Goal: Task Accomplishment & Management: Complete application form

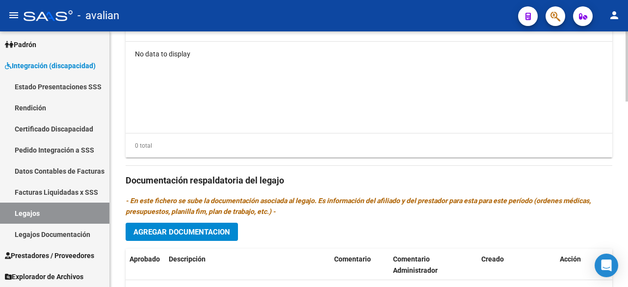
scroll to position [638, 0]
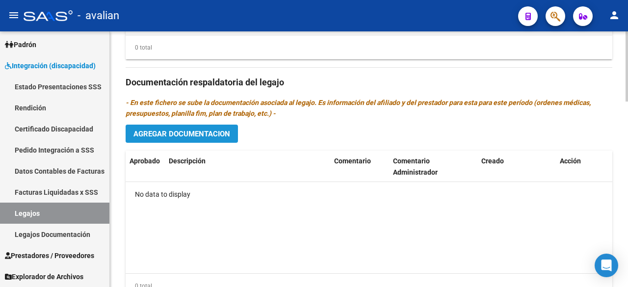
click at [218, 131] on span "Agregar Documentacion" at bounding box center [182, 134] width 97 height 9
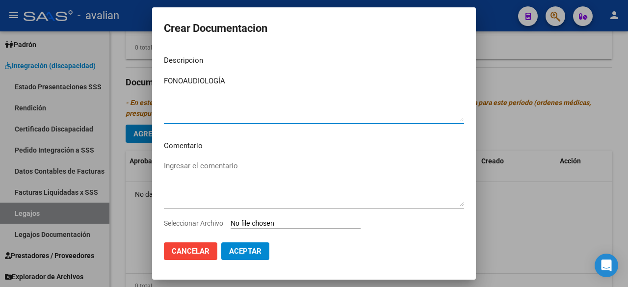
type textarea "FONOAUDIOLOGÍA"
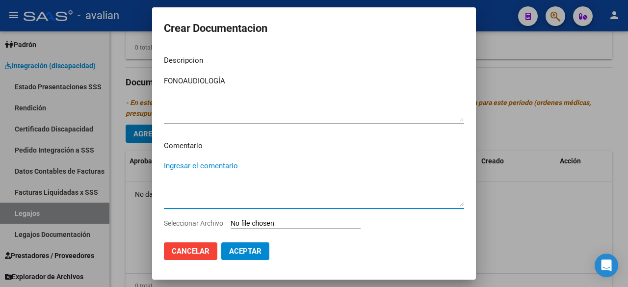
click at [218, 168] on textarea "Ingresar el comentario" at bounding box center [314, 184] width 300 height 46
type textarea "Agosto a diciembre:"
click at [283, 224] on input "Seleccionar Archivo" at bounding box center [296, 223] width 130 height 9
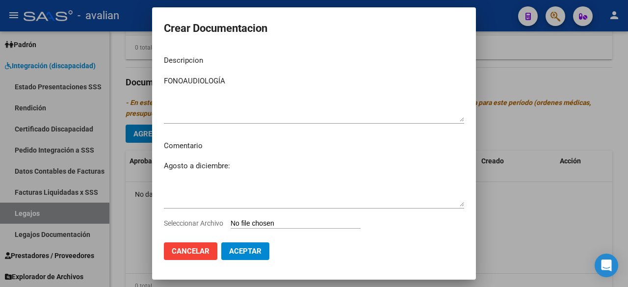
type input "C:\fakepath\FONOAUDIOLOGÍA_merged.pdf"
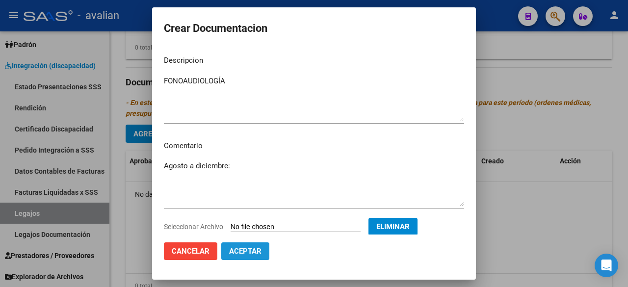
click at [257, 254] on span "Aceptar" at bounding box center [245, 251] width 32 height 9
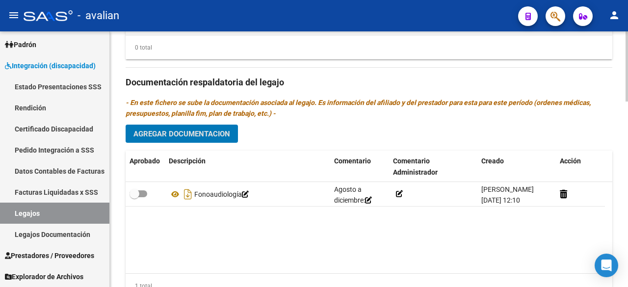
click at [176, 135] on span "Agregar Documentacion" at bounding box center [182, 134] width 97 height 9
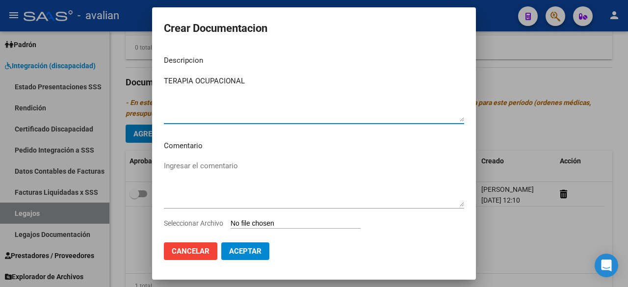
type textarea "TERAPIA OCUPACIONAL"
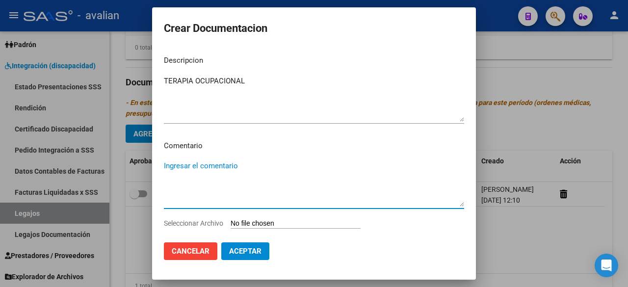
click at [213, 171] on textarea "Ingresar el comentario" at bounding box center [314, 184] width 300 height 46
type textarea "Agosto a diciembre:"
click at [269, 225] on input "Seleccionar Archivo" at bounding box center [296, 223] width 130 height 9
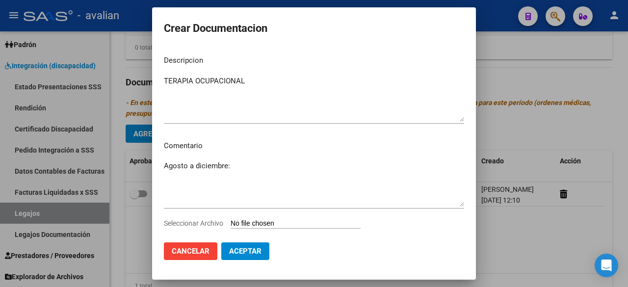
type input "C:\fakepath\TO 2025 Ok.pdf"
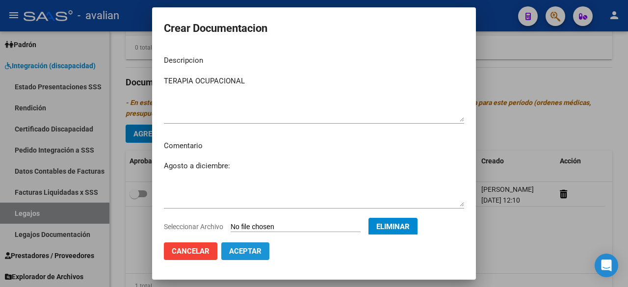
click at [250, 252] on span "Aceptar" at bounding box center [245, 251] width 32 height 9
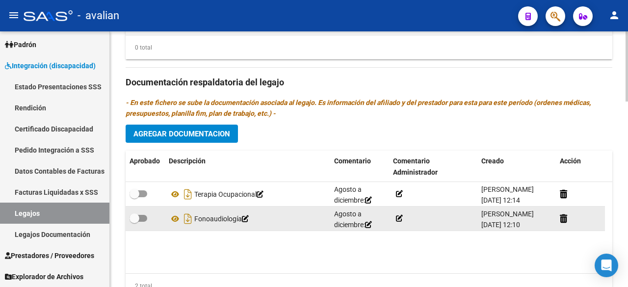
click at [401, 216] on icon at bounding box center [399, 218] width 7 height 7
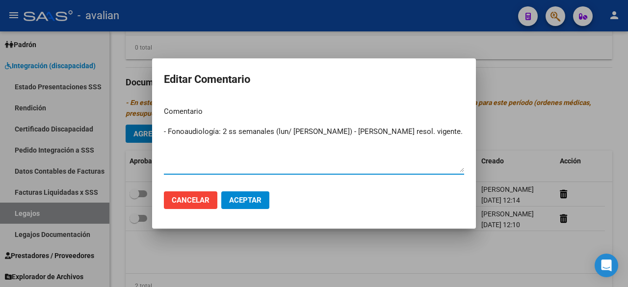
type textarea "- Fonoaudiología: 2 ss semanales (lun/ [PERSON_NAME]) - [PERSON_NAME] resol. vi…"
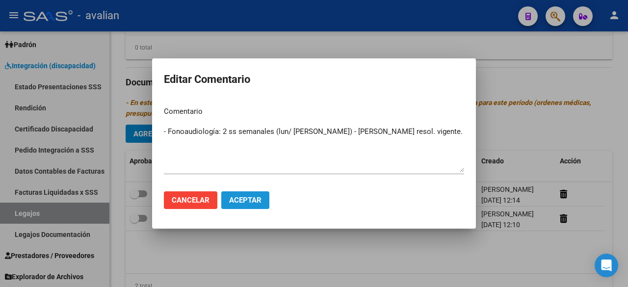
click at [244, 202] on span "Aceptar" at bounding box center [245, 200] width 32 height 9
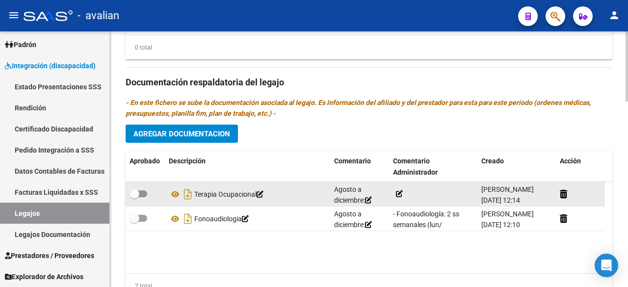
click at [399, 194] on icon at bounding box center [399, 193] width 7 height 7
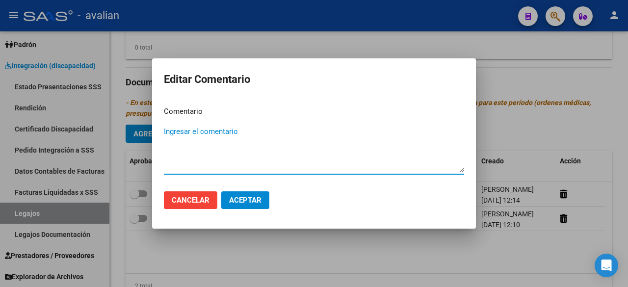
paste textarea "- TO: 2 ss semanales (lun/ [PERSON_NAME]) - Lic. [PERSON_NAME] resol. vigente."
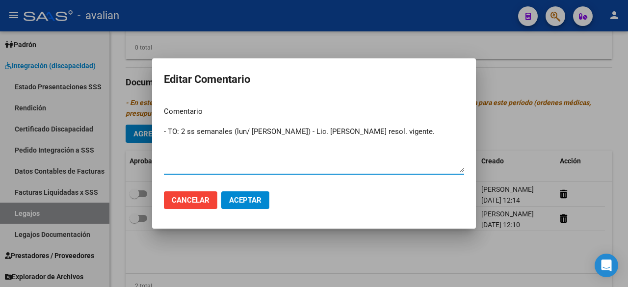
type textarea "- TO: 2 ss semanales (lun/ [PERSON_NAME]) - Lic. [PERSON_NAME] resol. vigente."
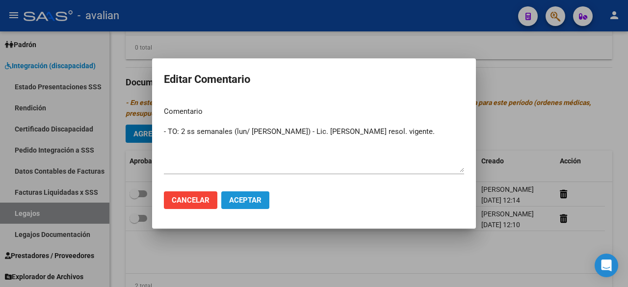
click at [241, 207] on button "Aceptar" at bounding box center [245, 200] width 48 height 18
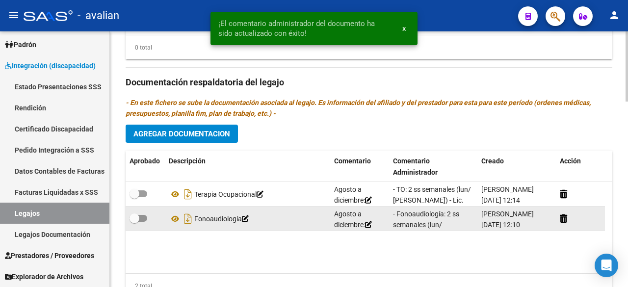
click at [142, 217] on span at bounding box center [139, 218] width 18 height 7
click at [135, 222] on input "checkbox" at bounding box center [134, 222] width 0 height 0
checkbox input "true"
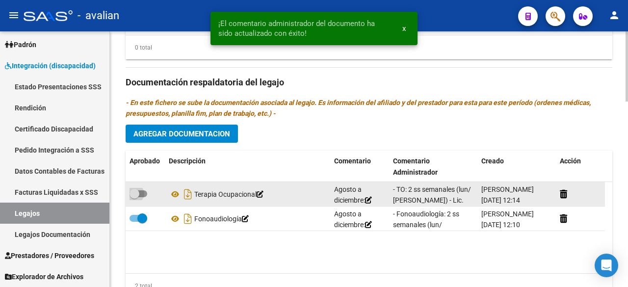
click at [146, 190] on span at bounding box center [139, 193] width 18 height 7
click at [135, 197] on input "checkbox" at bounding box center [134, 197] width 0 height 0
checkbox input "true"
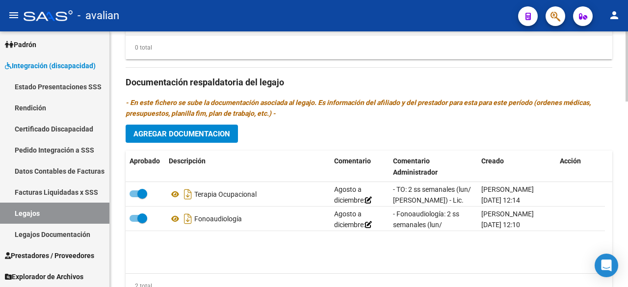
click at [210, 130] on span "Agregar Documentacion" at bounding box center [182, 134] width 97 height 9
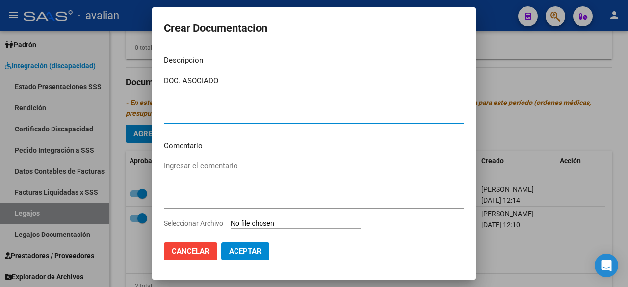
paste textarea "[PERSON_NAME]"
type textarea "DOC. ASOCIADO [PERSON_NAME] 2025"
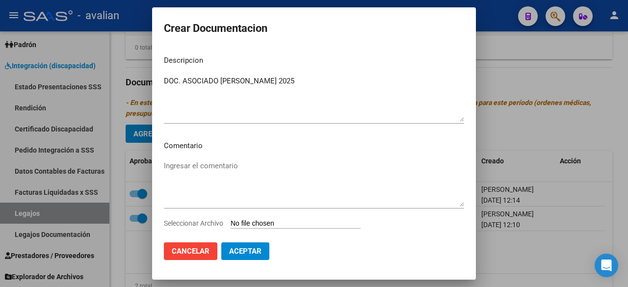
click at [312, 226] on input "Seleccionar Archivo" at bounding box center [296, 223] width 130 height 9
type input "C:\fakepath\DOC. ASOCIADO [PERSON_NAME] 2025.pdf"
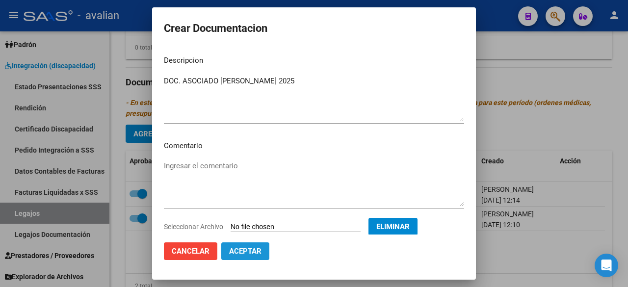
click at [242, 251] on span "Aceptar" at bounding box center [245, 251] width 32 height 9
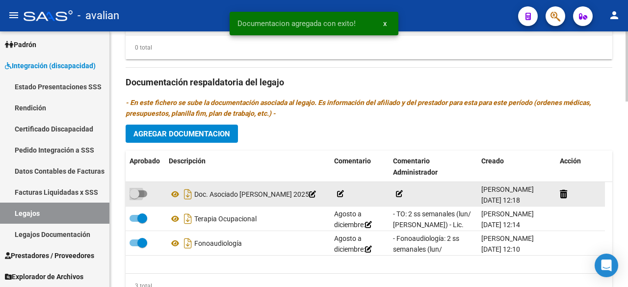
click at [144, 190] on span at bounding box center [139, 193] width 18 height 7
click at [135, 197] on input "checkbox" at bounding box center [134, 197] width 0 height 0
checkbox input "true"
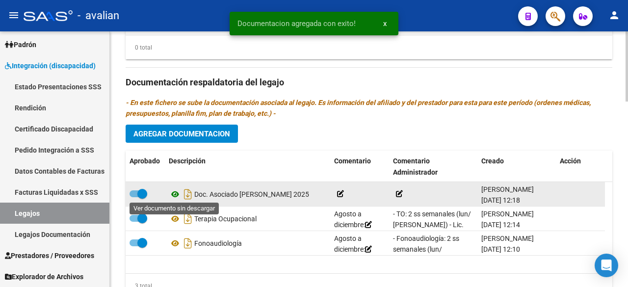
click at [176, 193] on icon at bounding box center [175, 195] width 13 height 12
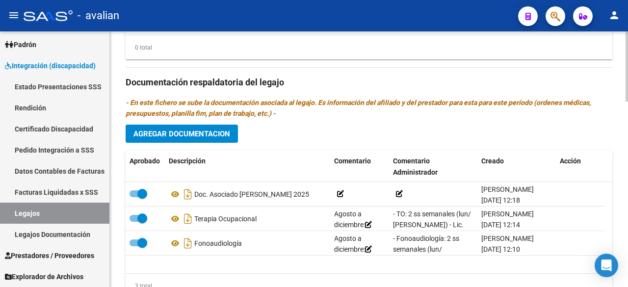
scroll to position [442, 0]
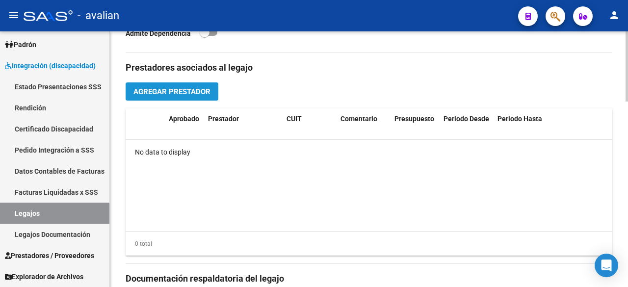
click at [158, 84] on button "Agregar Prestador" at bounding box center [172, 91] width 93 height 18
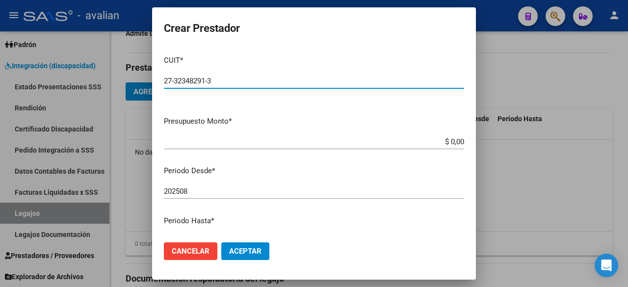
type input "27-32348291-3"
click at [456, 142] on input "$ 0,00" at bounding box center [314, 141] width 300 height 9
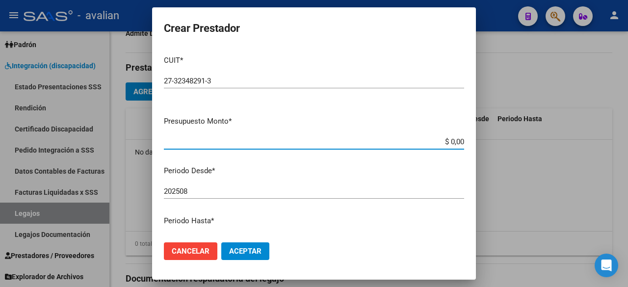
paste input "98.964,88"
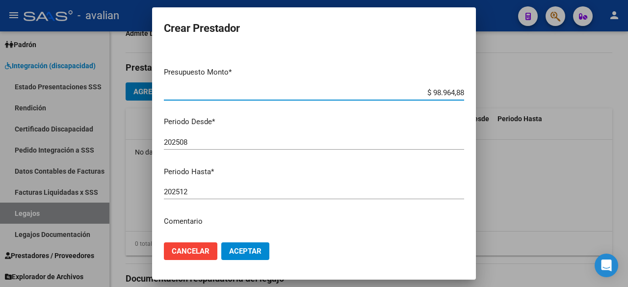
scroll to position [0, 0]
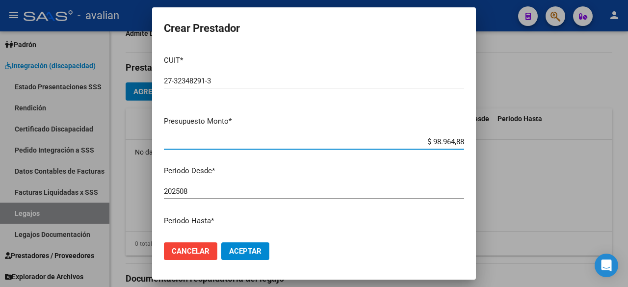
type input "$ 98.964,88"
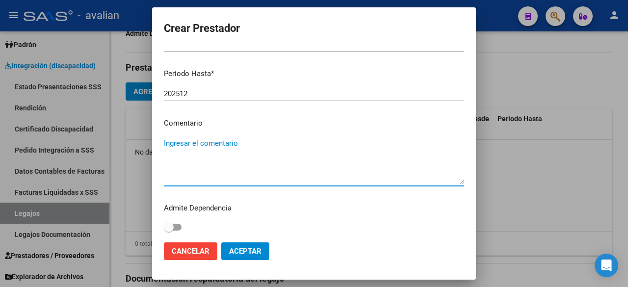
paste textarea "- Fonoaudiología: 2 ss semanales (lun/ [PERSON_NAME]) - [PERSON_NAME] resol. vi…"
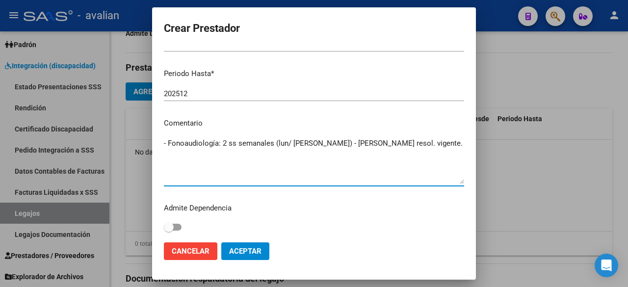
type textarea "- Fonoaudiología: 2 ss semanales (lun/ [PERSON_NAME]) - [PERSON_NAME] resol. vi…"
click at [254, 252] on span "Aceptar" at bounding box center [245, 251] width 32 height 9
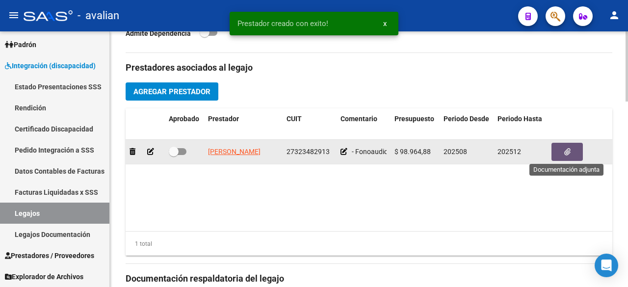
click at [573, 149] on button "button" at bounding box center [567, 152] width 31 height 18
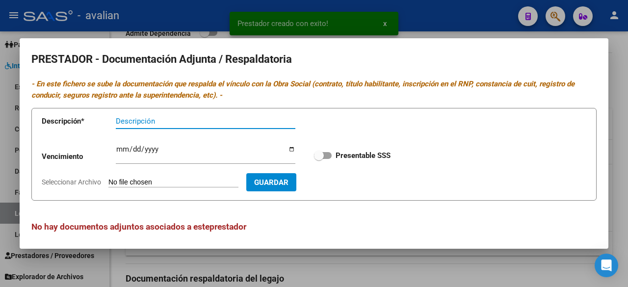
scroll to position [4, 0]
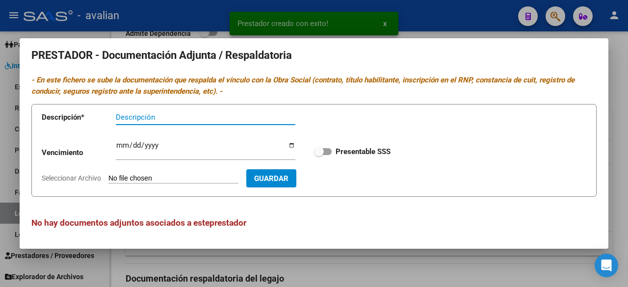
click at [320, 153] on span at bounding box center [323, 151] width 18 height 7
click at [319, 155] on input "Presentable SSS" at bounding box center [319, 155] width 0 height 0
checkbox input "true"
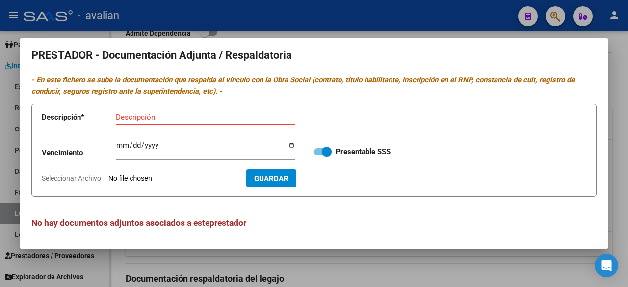
click at [407, 6] on div at bounding box center [314, 143] width 628 height 287
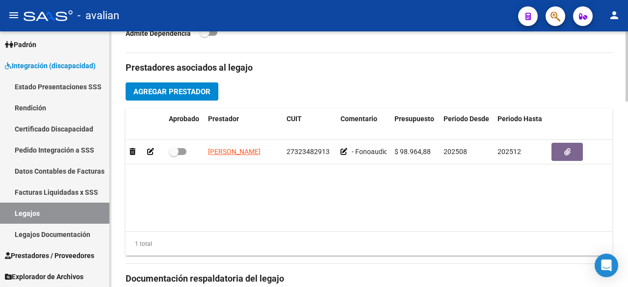
click at [174, 87] on span "Agregar Prestador" at bounding box center [172, 91] width 77 height 9
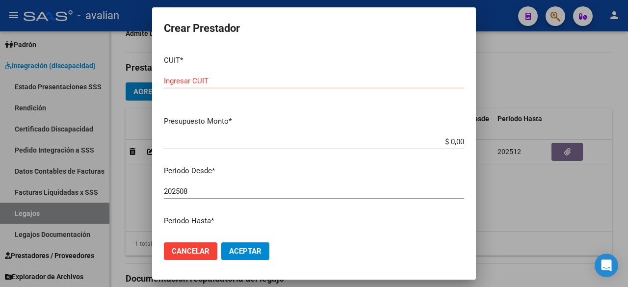
click at [267, 52] on div "CUIT * Ingresar CUIT" at bounding box center [314, 78] width 300 height 61
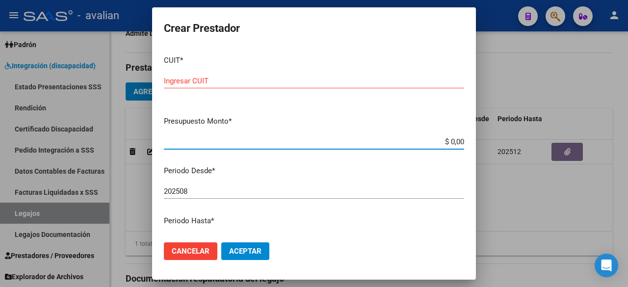
click at [456, 140] on input "$ 0,00" at bounding box center [314, 141] width 300 height 9
paste input "98.964,88"
type input "$ 98.964,88"
click at [247, 81] on input "Ingresar CUIT" at bounding box center [314, 81] width 300 height 9
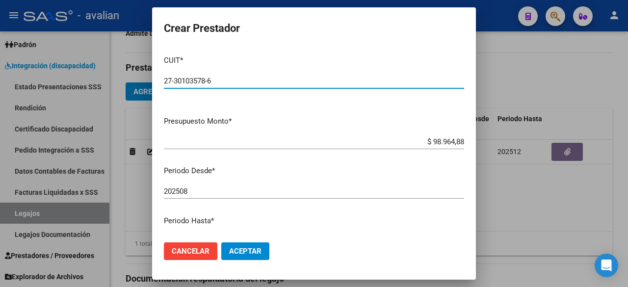
type input "27-30103578-6"
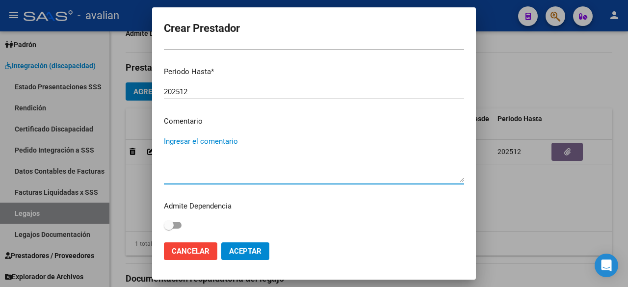
click at [200, 137] on textarea "Ingresar el comentario" at bounding box center [314, 159] width 300 height 46
paste textarea "- TO: 2 ss semanales (lun/ [PERSON_NAME]) - Lic. [PERSON_NAME] resol. vigente."
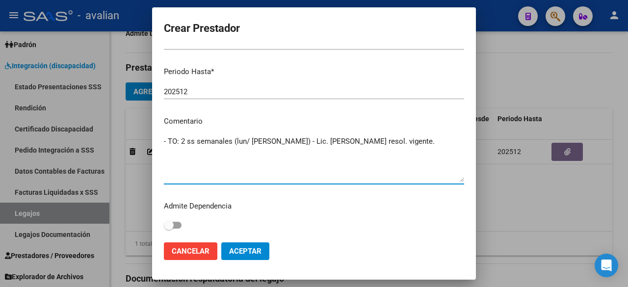
type textarea "- TO: 2 ss semanales (lun/ [PERSON_NAME]) - Lic. [PERSON_NAME] resol. vigente."
click at [253, 255] on span "Aceptar" at bounding box center [245, 251] width 32 height 9
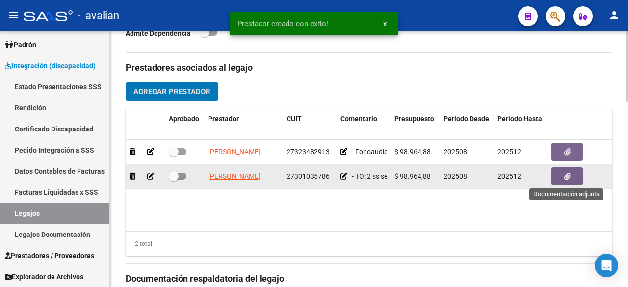
click at [567, 178] on icon "button" at bounding box center [568, 176] width 6 height 7
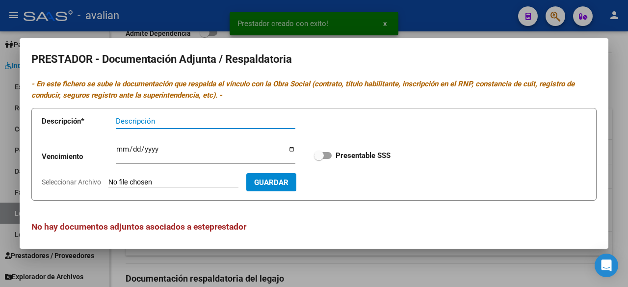
scroll to position [4, 0]
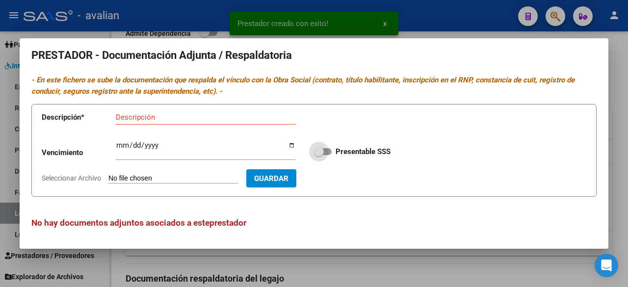
click at [324, 152] on span at bounding box center [323, 151] width 18 height 7
click at [319, 155] on input "Presentable SSS" at bounding box center [319, 155] width 0 height 0
checkbox input "true"
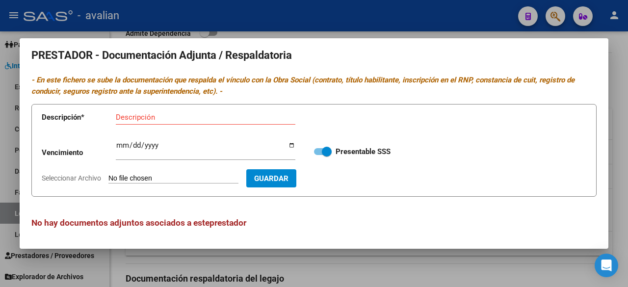
click at [432, 32] on div at bounding box center [314, 143] width 628 height 287
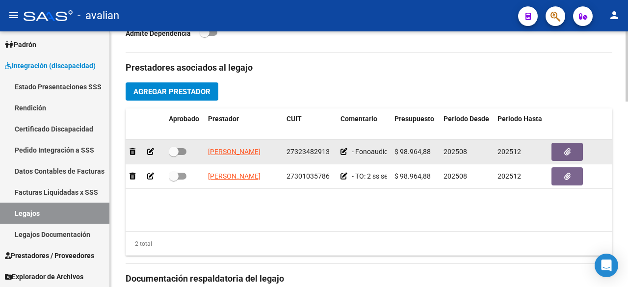
drag, startPoint x: 204, startPoint y: 146, endPoint x: 253, endPoint y: 157, distance: 50.3
click at [253, 157] on datatable-body-cell "[PERSON_NAME]" at bounding box center [243, 152] width 79 height 24
click at [185, 146] on label at bounding box center [178, 152] width 18 height 12
click at [174, 155] on input "checkbox" at bounding box center [173, 155] width 0 height 0
checkbox input "true"
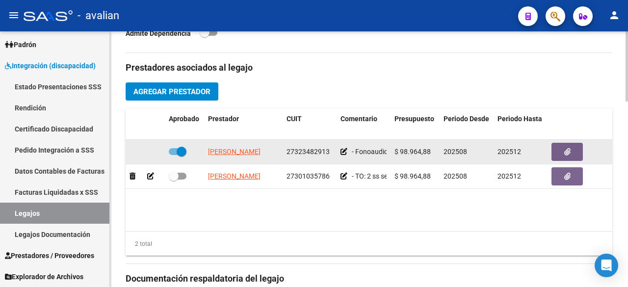
click at [206, 141] on datatable-body-cell "[PERSON_NAME]" at bounding box center [243, 152] width 79 height 24
drag, startPoint x: 209, startPoint y: 143, endPoint x: 267, endPoint y: 146, distance: 57.5
click at [267, 146] on datatable-body-cell "[PERSON_NAME]" at bounding box center [243, 152] width 79 height 24
copy span "[PERSON_NAME]"
click at [571, 152] on button "button" at bounding box center [567, 152] width 31 height 18
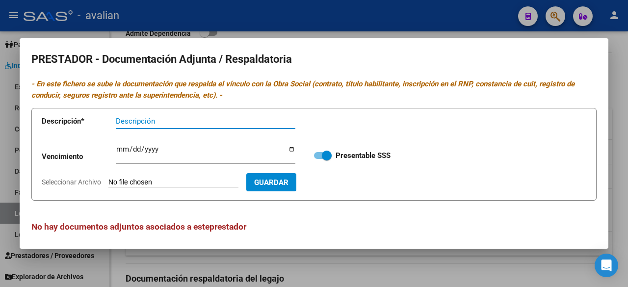
click at [164, 180] on input "Seleccionar Archivo" at bounding box center [173, 182] width 130 height 9
type input "C:\fakepath\CBU [PERSON_NAME].jpg"
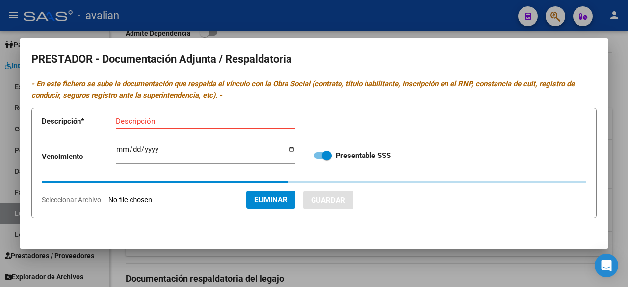
click at [179, 121] on input "Descripción" at bounding box center [206, 121] width 180 height 9
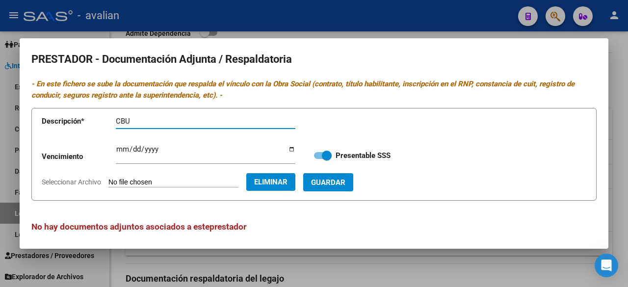
paste input "[PERSON_NAME]"
type input "CBU [PERSON_NAME]"
click at [333, 183] on span "Guardar" at bounding box center [328, 182] width 34 height 9
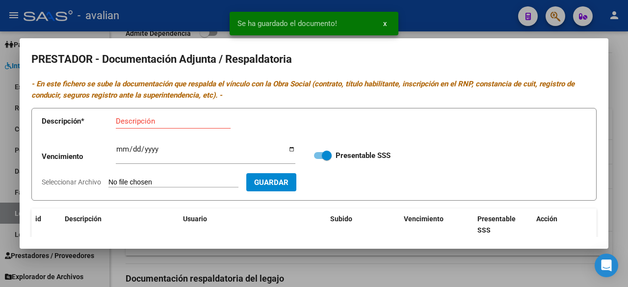
click at [166, 180] on input "Seleccionar Archivo" at bounding box center [173, 182] width 130 height 9
type input "C:\fakepath\ARCA [PERSON_NAME].jpg"
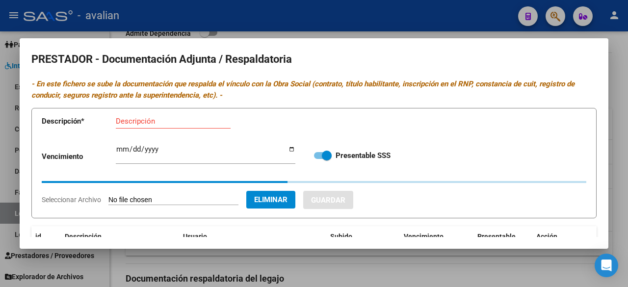
click at [195, 122] on input "Descripción" at bounding box center [173, 121] width 115 height 9
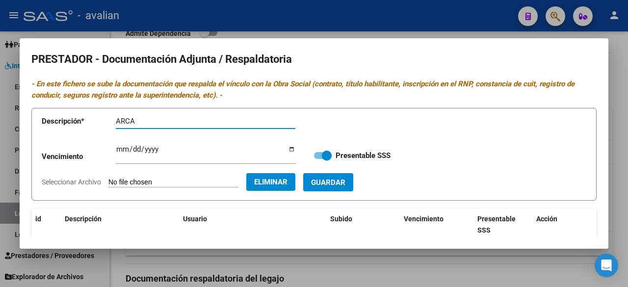
paste input "[PERSON_NAME]"
type input "ARCA [PERSON_NAME]"
click at [346, 180] on span "Guardar" at bounding box center [328, 182] width 34 height 9
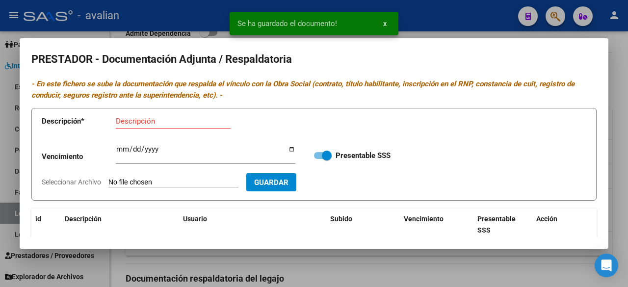
click at [171, 180] on input "Seleccionar Archivo" at bounding box center [173, 182] width 130 height 9
type input "C:\fakepath\TF [PERSON_NAME].jpg"
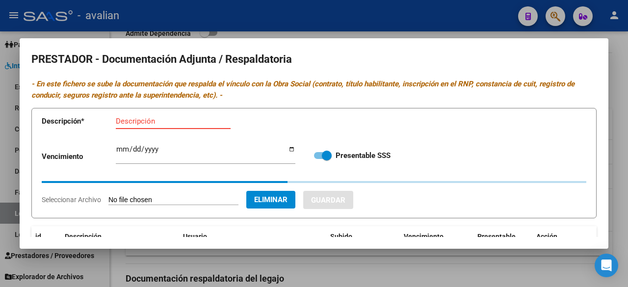
click at [160, 122] on input "Descripción" at bounding box center [173, 121] width 115 height 9
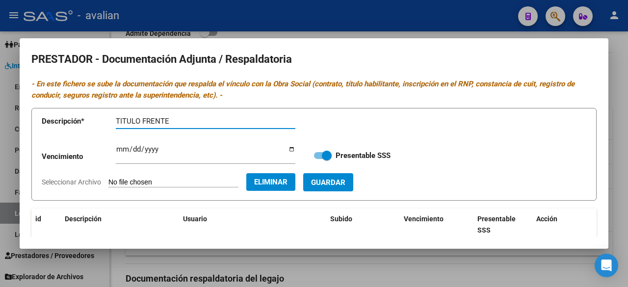
paste input "[PERSON_NAME]"
type input "TITULO FRENTE [PERSON_NAME]"
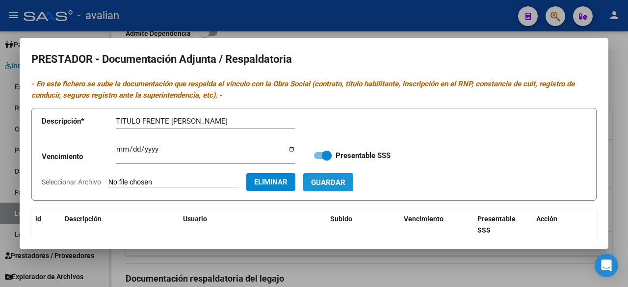
click at [346, 181] on span "Guardar" at bounding box center [328, 182] width 34 height 9
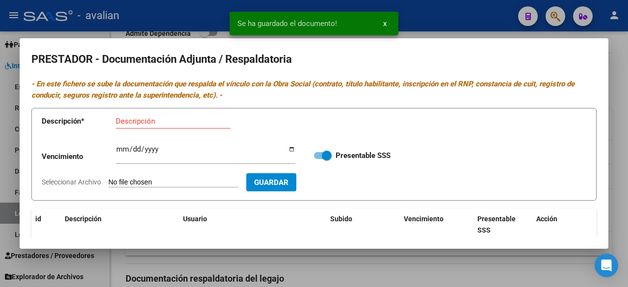
click at [164, 179] on input "Seleccionar Archivo" at bounding box center [173, 182] width 130 height 9
type input "C:\fakepath\TD [PERSON_NAME].jpg"
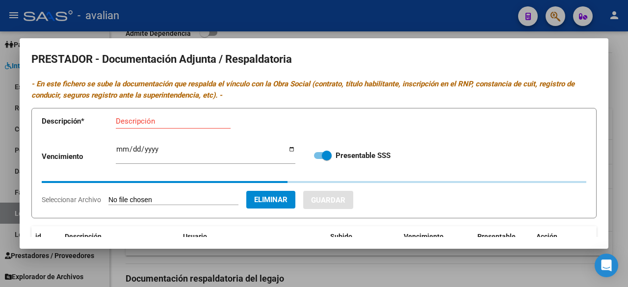
click at [161, 123] on input "Descripción" at bounding box center [173, 121] width 115 height 9
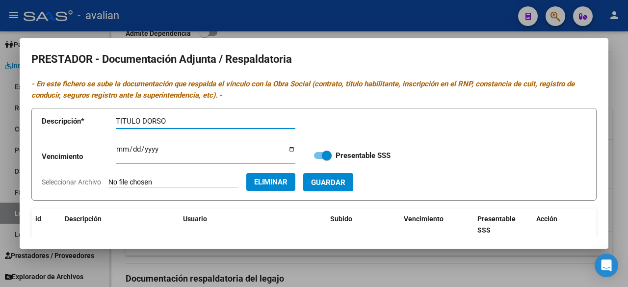
paste input "[PERSON_NAME]"
type input "TITULO DORSO [PERSON_NAME]"
click at [346, 185] on span "Guardar" at bounding box center [328, 182] width 34 height 9
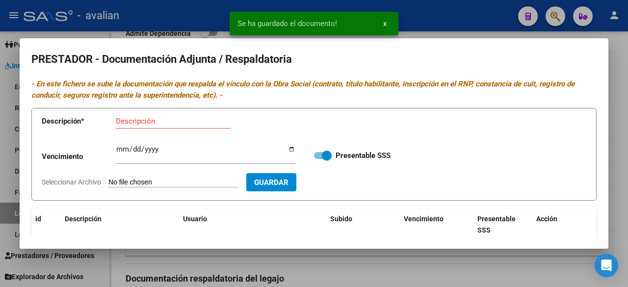
click at [189, 181] on input "Seleccionar Archivo" at bounding box center [173, 182] width 130 height 9
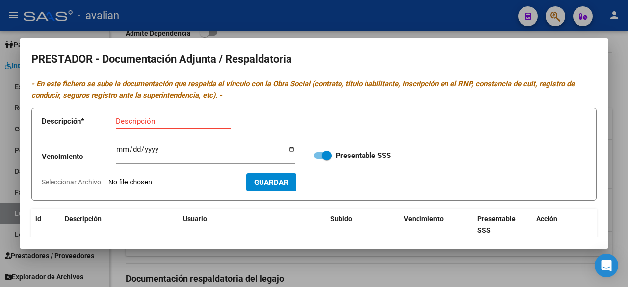
type input "C:\fakepath\[PERSON_NAME].jpg"
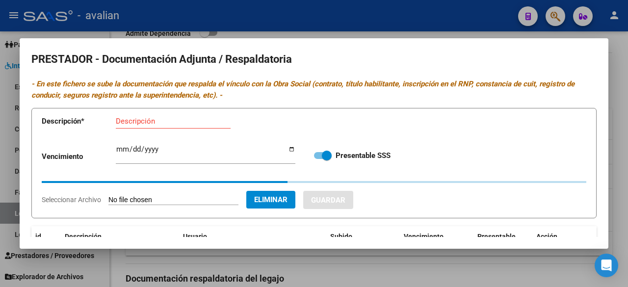
click at [192, 123] on input "Descripción" at bounding box center [173, 121] width 115 height 9
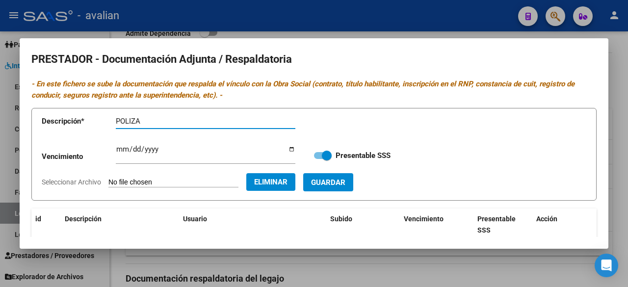
paste input "[PERSON_NAME]"
type input "POLIZA [PERSON_NAME]"
click at [346, 178] on span "Guardar" at bounding box center [328, 182] width 34 height 9
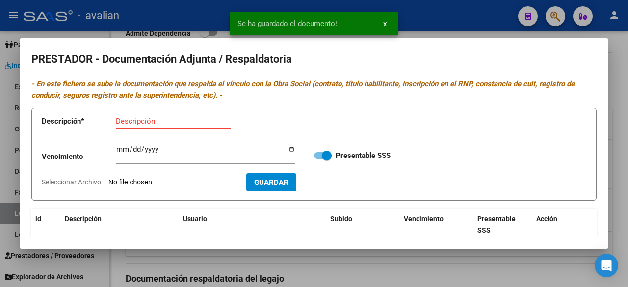
click at [179, 181] on input "Seleccionar Archivo" at bounding box center [173, 182] width 130 height 9
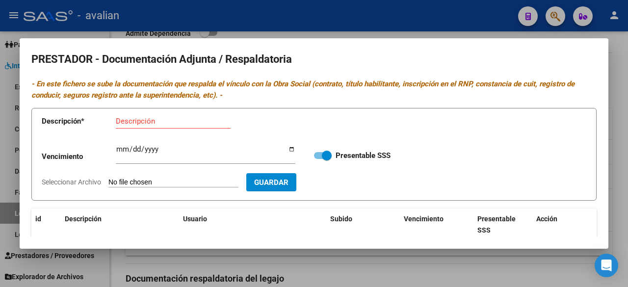
type input "C:\fakepath\RNP [PERSON_NAME][GEOGRAPHIC_DATA] [DATE].jpg"
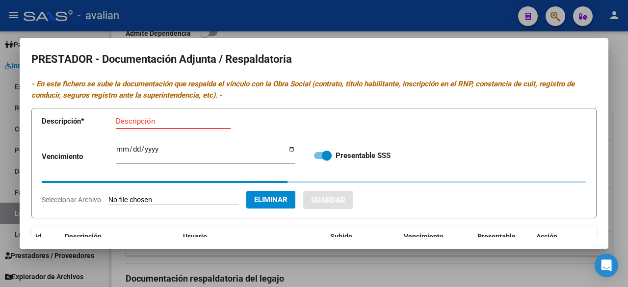
click at [139, 119] on input "Descripción" at bounding box center [173, 121] width 115 height 9
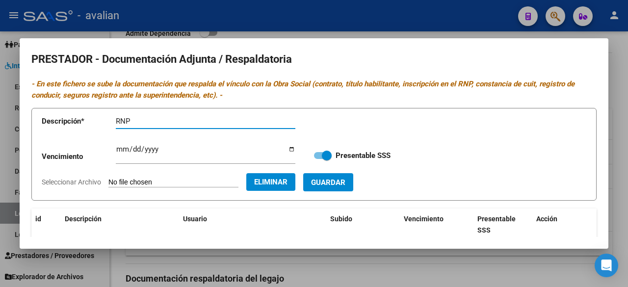
paste input "[PERSON_NAME]"
type input "RNP [PERSON_NAME]"
click at [123, 147] on input "Ingresar vencimiento" at bounding box center [206, 153] width 180 height 16
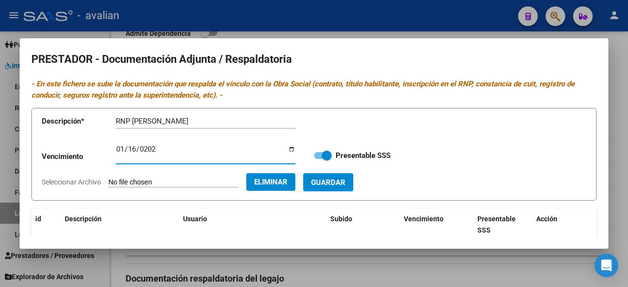
type input "[DATE]"
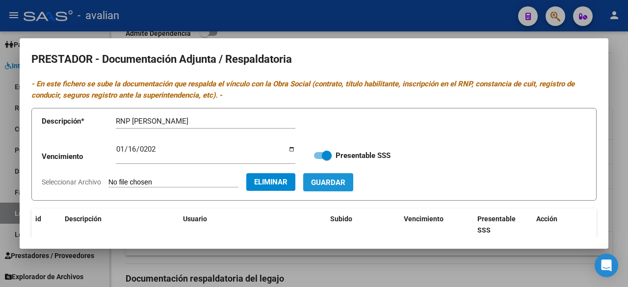
click at [346, 178] on span "Guardar" at bounding box center [328, 182] width 34 height 9
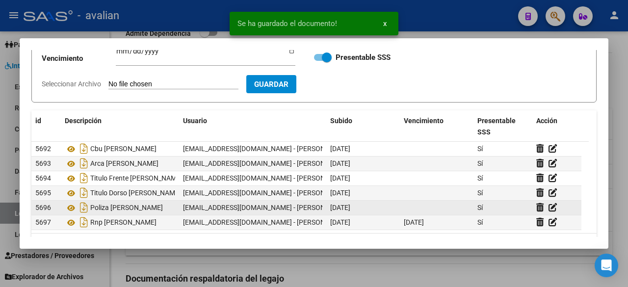
scroll to position [126, 0]
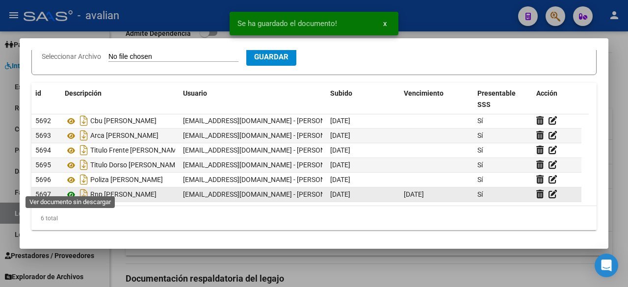
click at [71, 189] on icon at bounding box center [71, 195] width 13 height 12
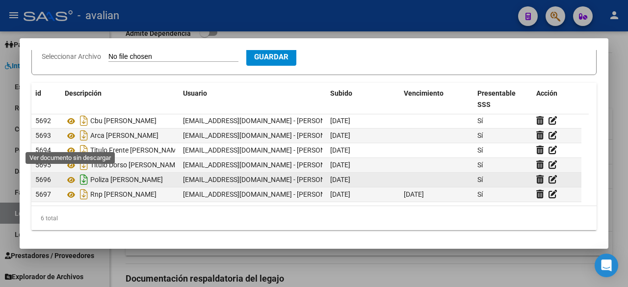
scroll to position [0, 0]
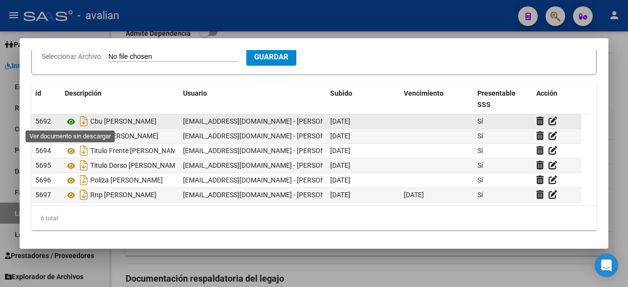
click at [72, 120] on icon at bounding box center [71, 122] width 13 height 12
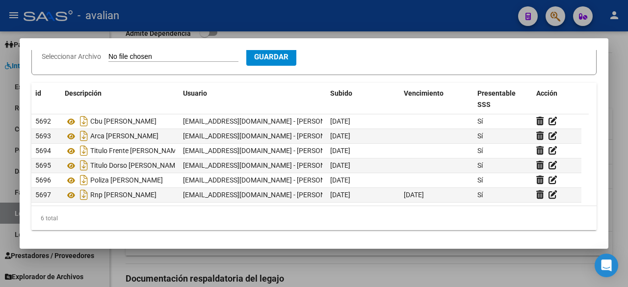
click at [425, 17] on div at bounding box center [314, 143] width 628 height 287
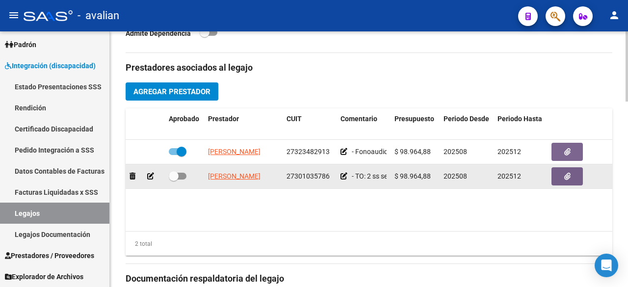
click at [183, 173] on span at bounding box center [178, 176] width 18 height 7
click at [174, 180] on input "checkbox" at bounding box center [173, 180] width 0 height 0
checkbox input "true"
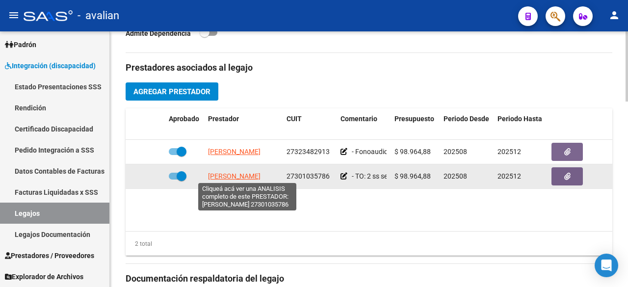
scroll to position [0, 7]
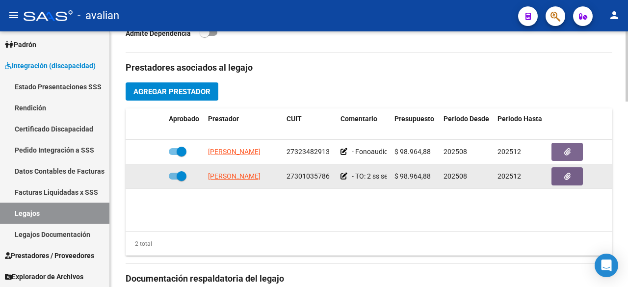
drag, startPoint x: 207, startPoint y: 170, endPoint x: 289, endPoint y: 178, distance: 82.3
click at [289, 178] on div "[PERSON_NAME] 27301035786 - TO: 2 ss semanales (lun/ [PERSON_NAME]) - Lic. [PER…" at bounding box center [428, 176] width 604 height 25
click at [286, 191] on datatable-body "[PERSON_NAME] 27323482913 - Fonoaudiología: 2 ss semanales (lun/ [PERSON_NAME])…" at bounding box center [369, 185] width 487 height 91
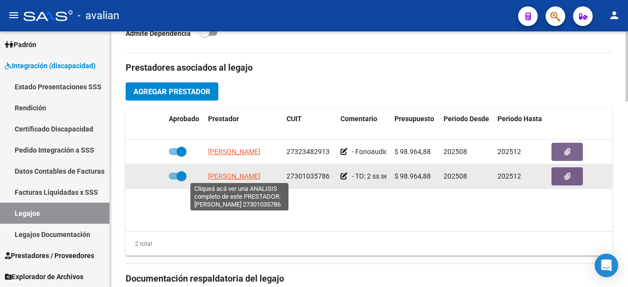
scroll to position [0, 0]
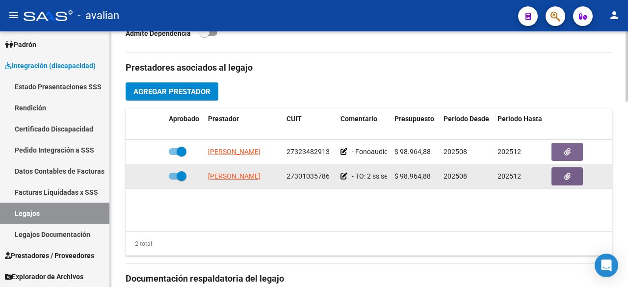
drag, startPoint x: 280, startPoint y: 176, endPoint x: 206, endPoint y: 175, distance: 74.1
click at [206, 175] on datatable-body-cell "[PERSON_NAME]" at bounding box center [243, 176] width 79 height 24
copy span "[PERSON_NAME]"
click at [576, 173] on button "button" at bounding box center [567, 176] width 31 height 18
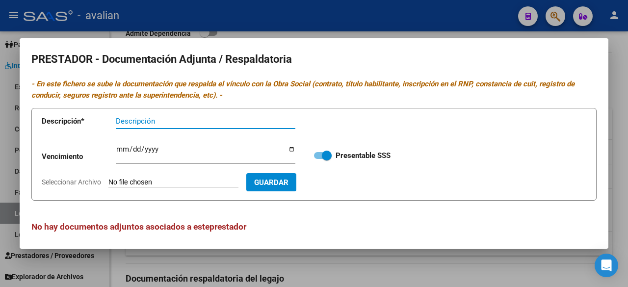
scroll to position [4, 0]
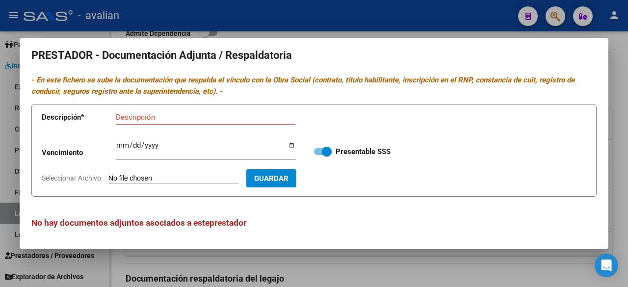
click at [180, 178] on input "Seleccionar Archivo" at bounding box center [173, 178] width 130 height 9
type input "C:\fakepath\[PERSON_NAME].jpg"
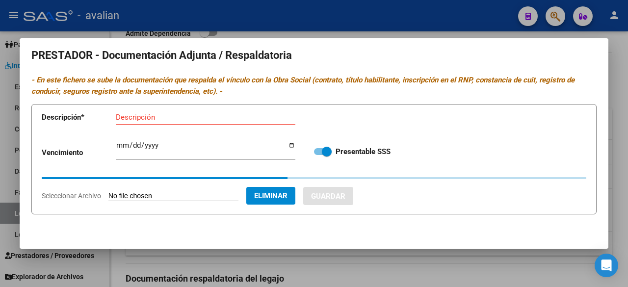
click at [175, 112] on div "Descripción" at bounding box center [206, 117] width 180 height 15
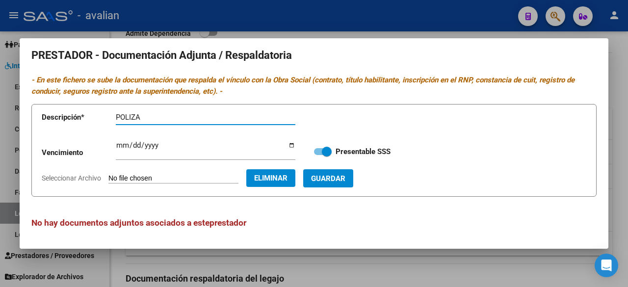
paste input "[PERSON_NAME]"
type input "[PERSON_NAME]"
click at [346, 179] on span "Guardar" at bounding box center [328, 178] width 34 height 9
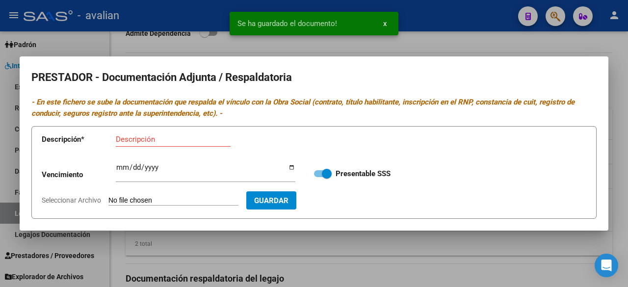
scroll to position [0, 0]
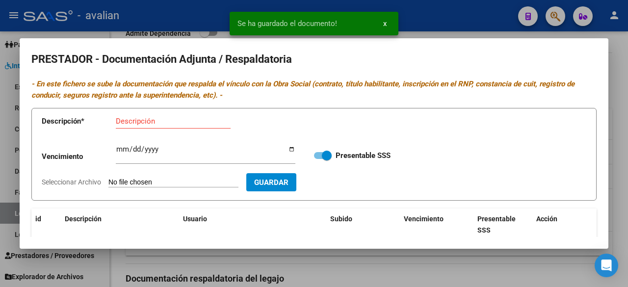
click at [187, 180] on input "Seleccionar Archivo" at bounding box center [173, 182] width 130 height 9
type input "C:\fakepath\ARCA [PERSON_NAME].jpg"
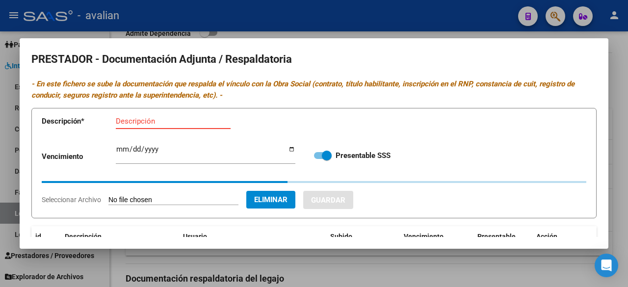
click at [190, 120] on input "Descripción" at bounding box center [173, 121] width 115 height 9
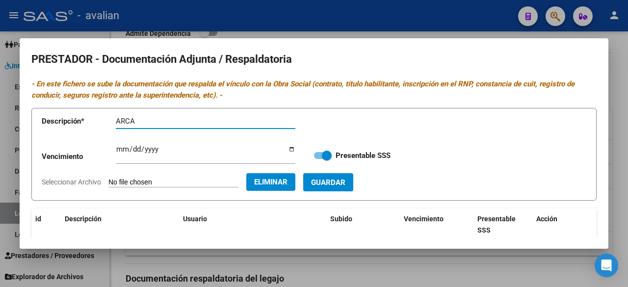
paste input "[PERSON_NAME]"
type input "[PERSON_NAME]"
click at [346, 182] on span "Guardar" at bounding box center [328, 182] width 34 height 9
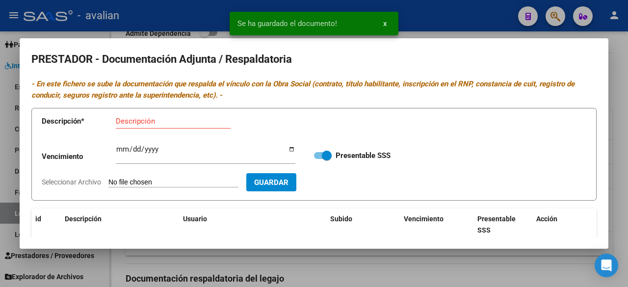
click at [181, 178] on app-file-uploader "Seleccionar Archivo" at bounding box center [144, 182] width 205 height 9
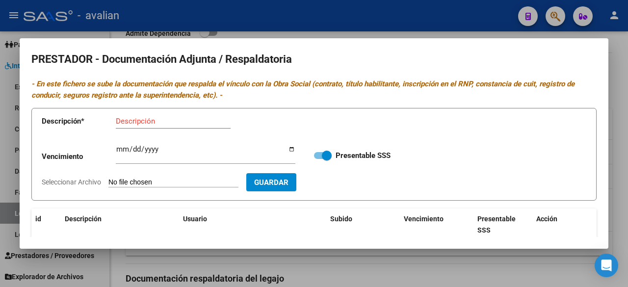
click at [187, 179] on input "Seleccionar Archivo" at bounding box center [173, 182] width 130 height 9
type input "C:\fakepath\CBU [PERSON_NAME].jpg"
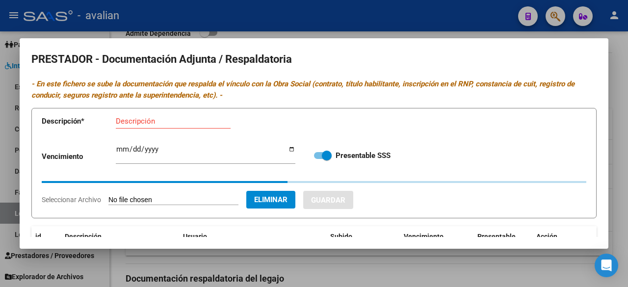
click at [135, 119] on input "Descripción" at bounding box center [173, 121] width 115 height 9
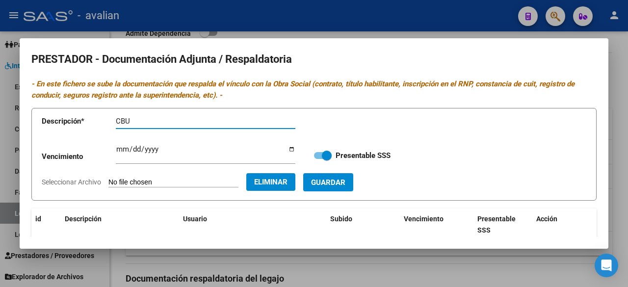
paste input "[PERSON_NAME]"
type input "CBU [PERSON_NAME]"
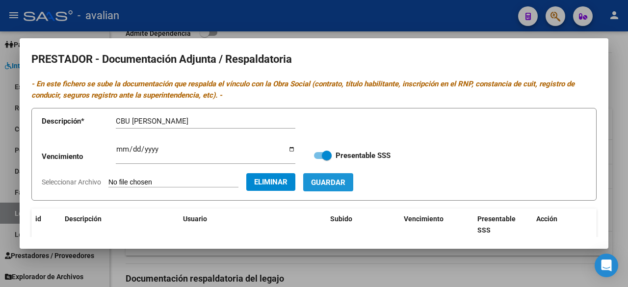
click at [353, 187] on button "Guardar" at bounding box center [328, 182] width 50 height 18
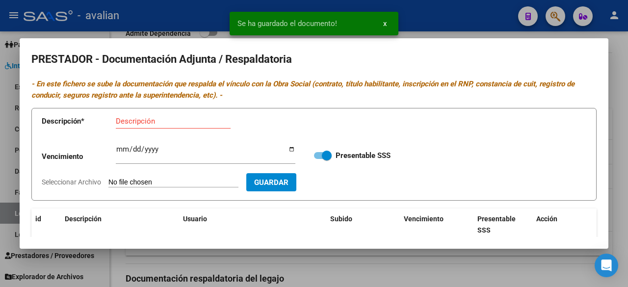
click at [173, 178] on input "Seleccionar Archivo" at bounding box center [173, 182] width 130 height 9
type input "C:\fakepath\RNP [PERSON_NAME] [DATE].jpg"
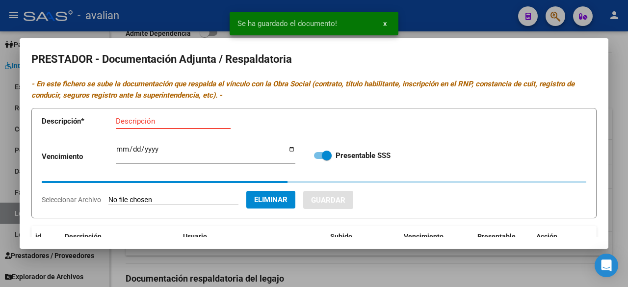
click at [168, 123] on input "Descripción" at bounding box center [173, 121] width 115 height 9
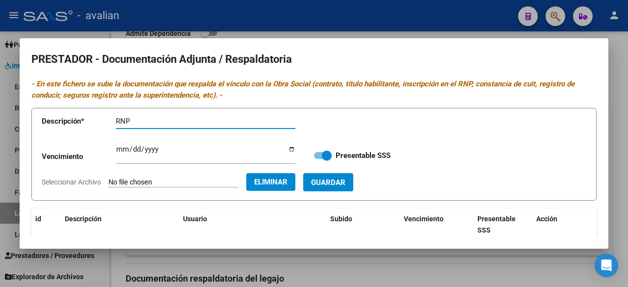
paste input "[PERSON_NAME]"
type input "RNP [PERSON_NAME]"
click at [120, 146] on input "Ingresar vencimiento" at bounding box center [206, 153] width 180 height 16
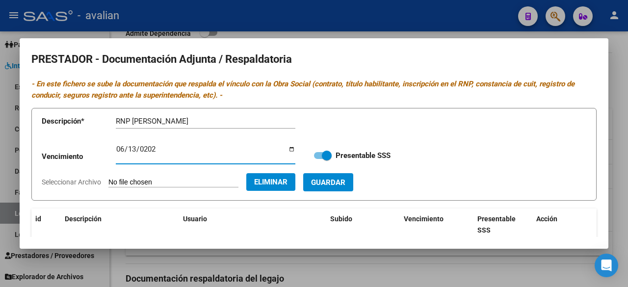
type input "[DATE]"
click at [346, 180] on span "Guardar" at bounding box center [328, 182] width 34 height 9
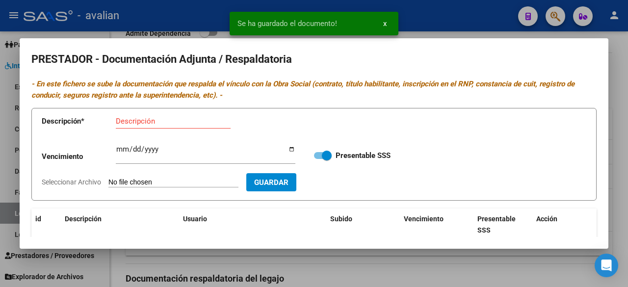
click at [186, 179] on input "Seleccionar Archivo" at bounding box center [173, 182] width 130 height 9
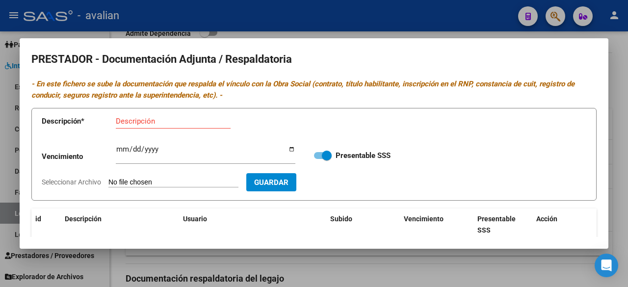
type input "C:\fakepath\TD [PERSON_NAME].jpg"
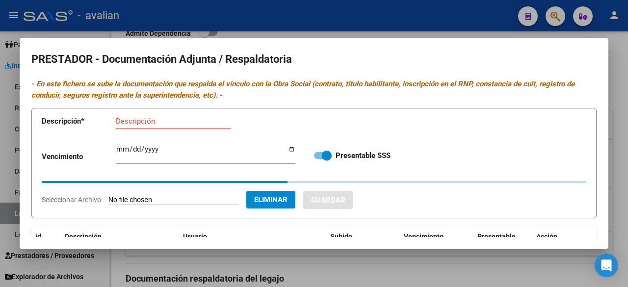
click at [167, 120] on input "Descripción" at bounding box center [173, 121] width 115 height 9
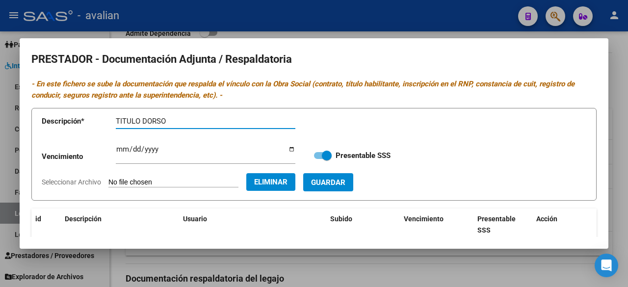
paste input "[PERSON_NAME]"
type input "TITULO [PERSON_NAME]"
click at [346, 183] on span "Guardar" at bounding box center [328, 182] width 34 height 9
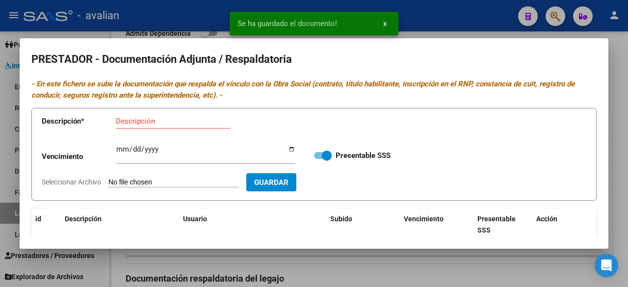
click at [182, 181] on input "Seleccionar Archivo" at bounding box center [173, 182] width 130 height 9
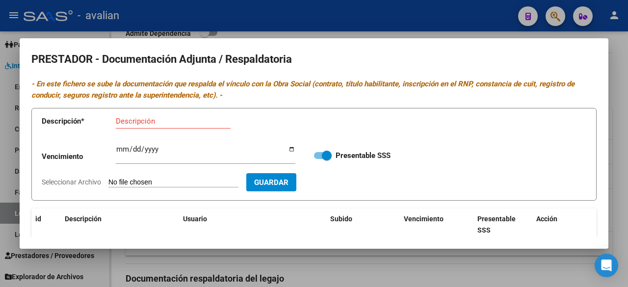
type input "C:\fakepath\TF [PERSON_NAME].jpg"
click at [204, 123] on input "Descripción" at bounding box center [173, 121] width 115 height 9
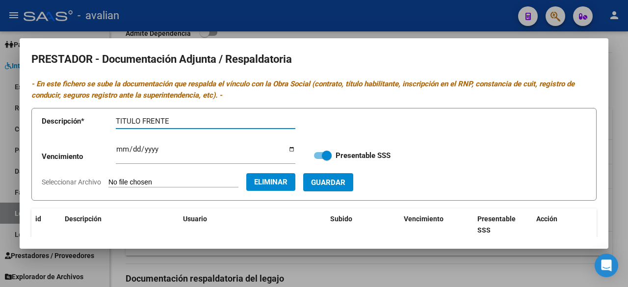
paste input "[PERSON_NAME]"
type input "TITULO FRENTE [PERSON_NAME]"
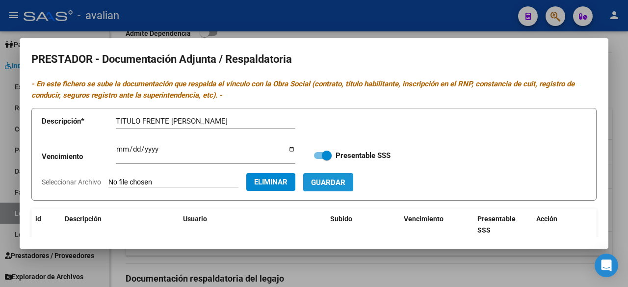
click at [346, 179] on span "Guardar" at bounding box center [328, 182] width 34 height 9
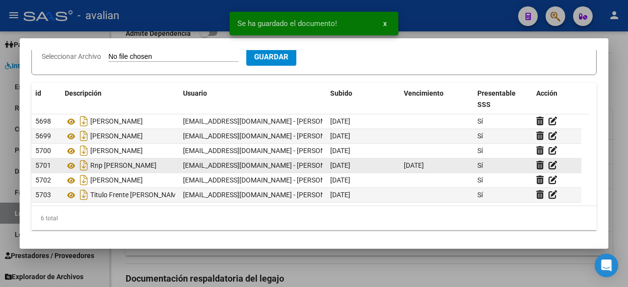
scroll to position [8, 0]
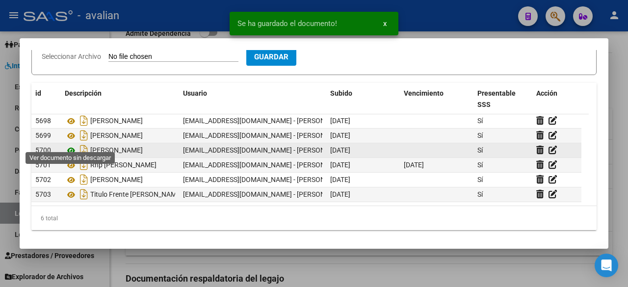
click at [69, 145] on icon at bounding box center [71, 151] width 13 height 12
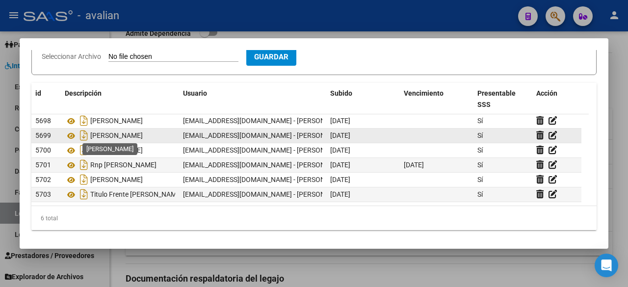
scroll to position [0, 0]
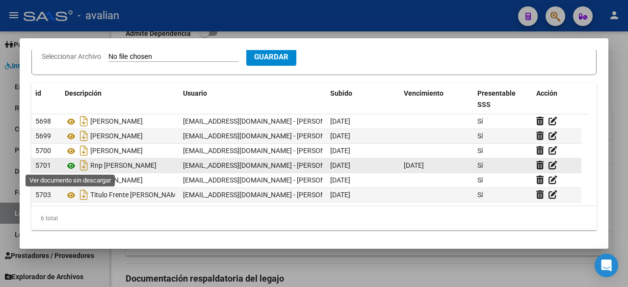
click at [73, 162] on icon at bounding box center [71, 166] width 13 height 12
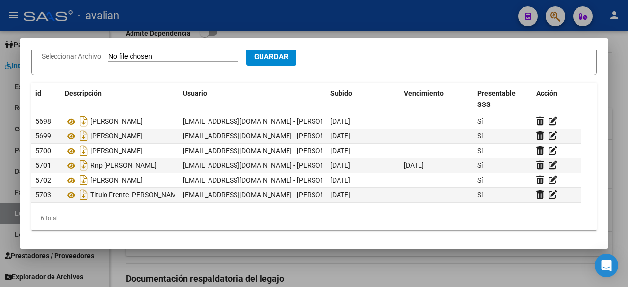
click at [462, 8] on div at bounding box center [314, 143] width 628 height 287
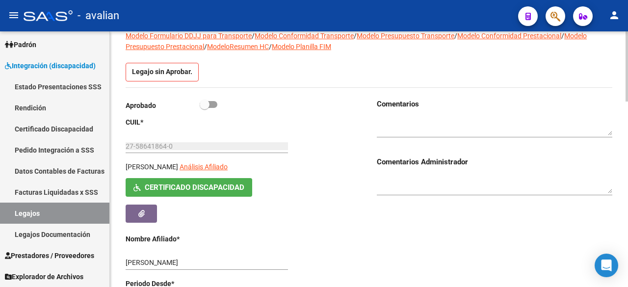
scroll to position [40, 0]
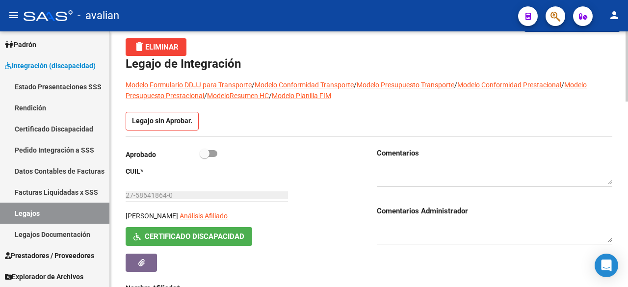
click at [217, 154] on div "Aprobado" at bounding box center [244, 157] width 236 height 18
click at [215, 153] on span at bounding box center [209, 153] width 18 height 7
click at [205, 157] on input "checkbox" at bounding box center [204, 157] width 0 height 0
checkbox input "true"
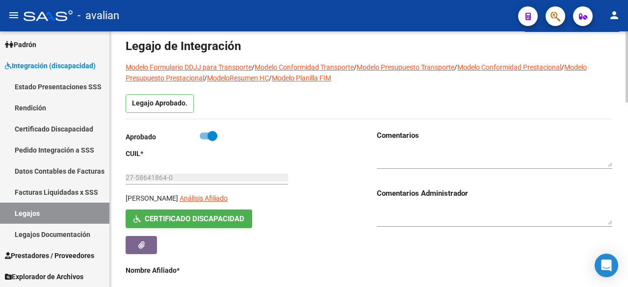
scroll to position [0, 0]
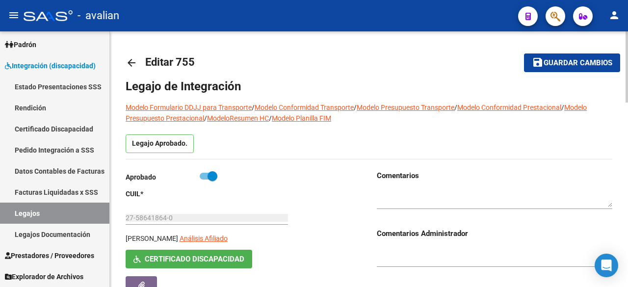
click at [560, 60] on span "Guardar cambios" at bounding box center [578, 63] width 69 height 9
click at [558, 51] on mat-toolbar-row "save Guardar cambios" at bounding box center [552, 62] width 135 height 31
click at [554, 62] on span "Guardar cambios" at bounding box center [578, 63] width 69 height 9
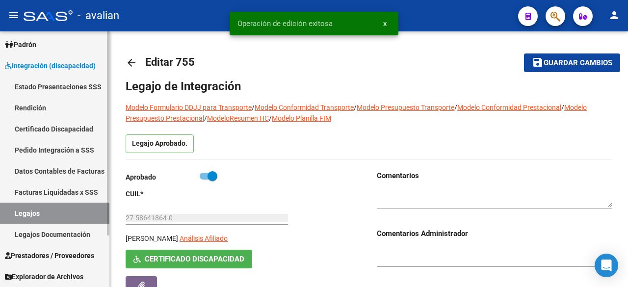
click at [33, 210] on link "Legajos" at bounding box center [54, 213] width 109 height 21
